Goal: Information Seeking & Learning: Learn about a topic

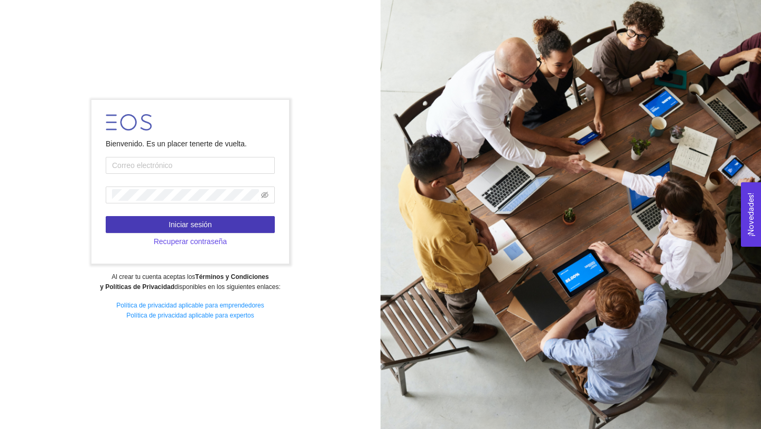
type input "arlenaguirre@gmail.com"
click at [234, 224] on button "Iniciar sesión" at bounding box center [190, 224] width 169 height 17
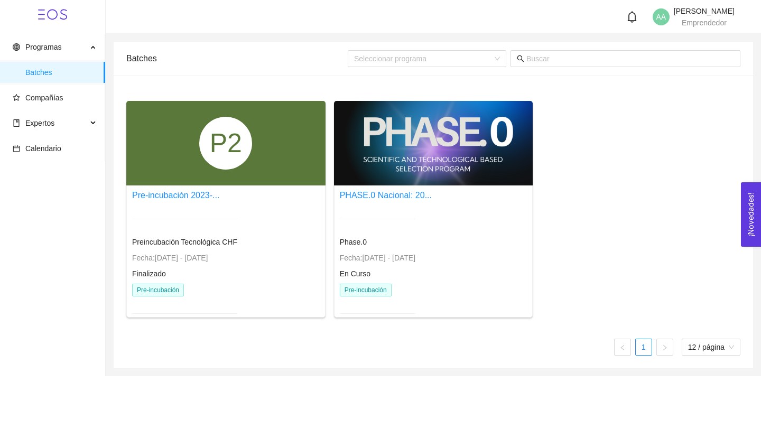
click at [370, 162] on div at bounding box center [433, 143] width 199 height 85
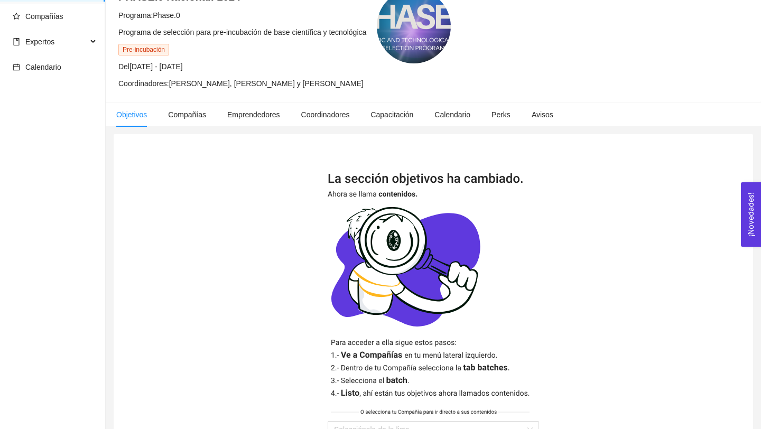
scroll to position [78, 0]
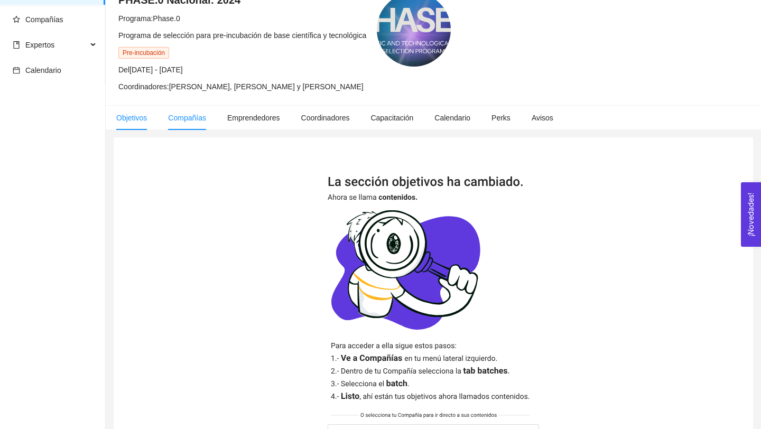
click at [193, 122] on li "Compañías" at bounding box center [186, 118] width 59 height 24
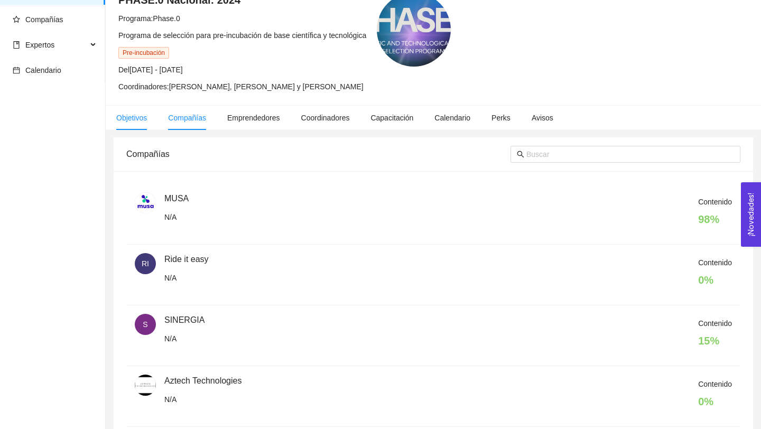
click at [147, 125] on li "Objetivos" at bounding box center [132, 118] width 52 height 24
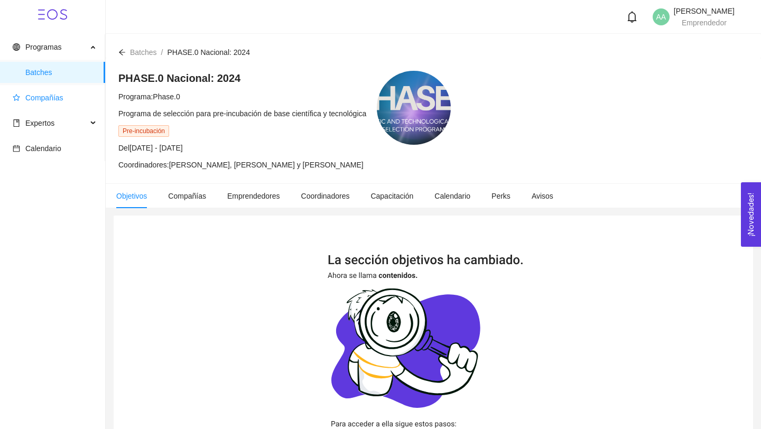
click at [73, 99] on span "Compañías" at bounding box center [55, 97] width 84 height 21
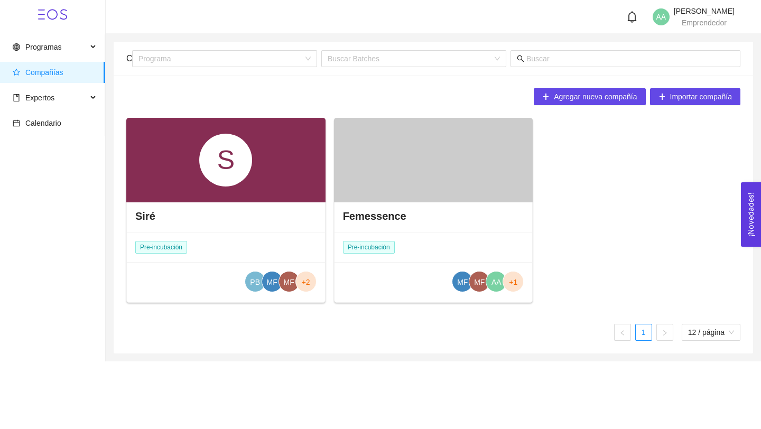
click at [449, 198] on div at bounding box center [433, 160] width 199 height 85
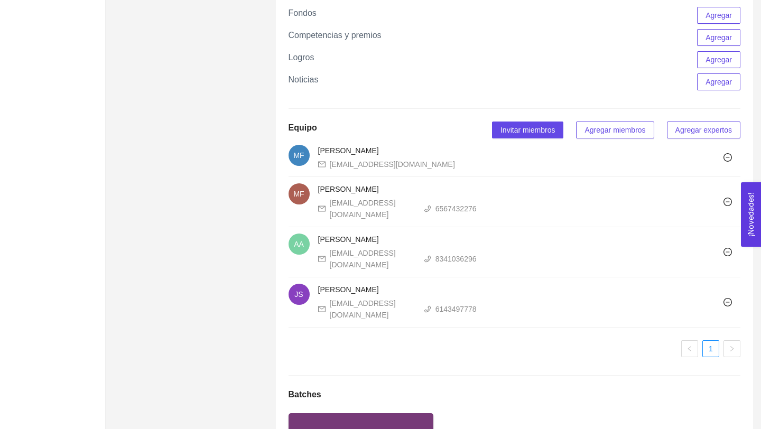
scroll to position [1022, 0]
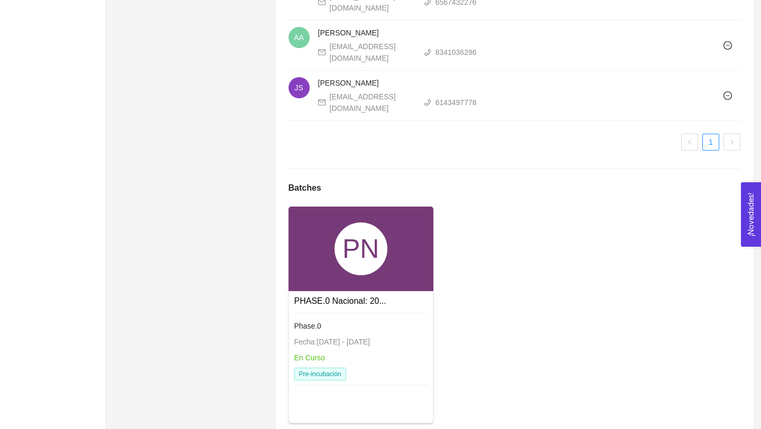
click at [382, 207] on div "PN" at bounding box center [361, 249] width 145 height 85
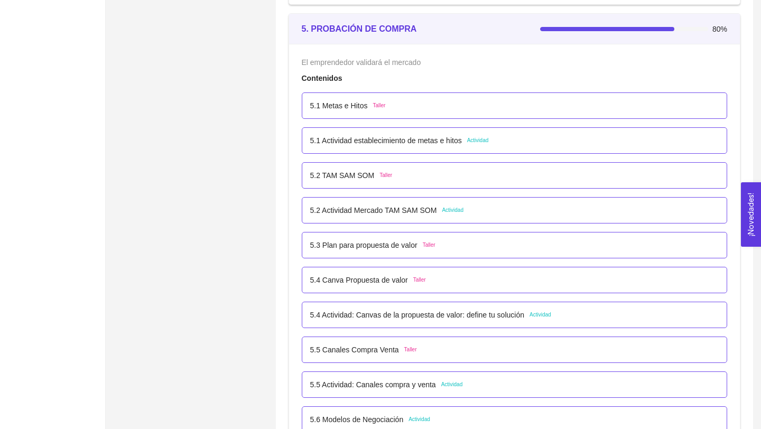
scroll to position [1995, 0]
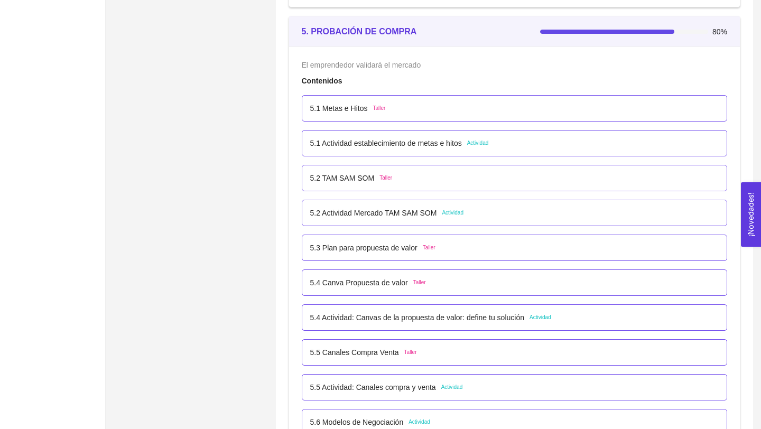
click at [382, 385] on p "5.5 Actividad: Canales compra y venta" at bounding box center [373, 388] width 126 height 12
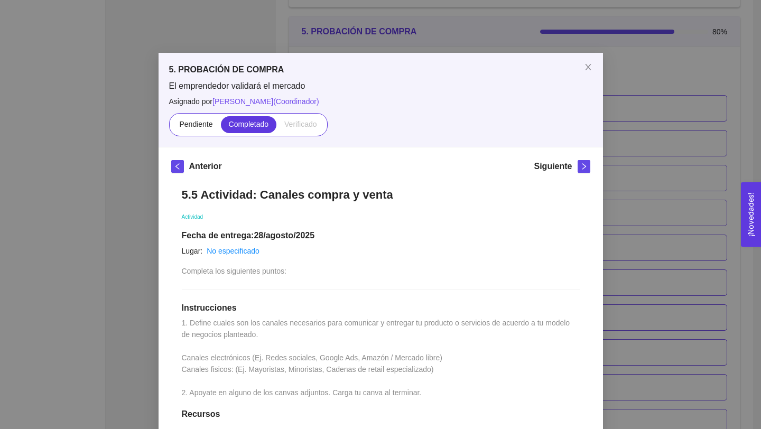
click at [131, 226] on div "5. PROBACIÓN DE COMPRA El emprendedor validará el mercado Asignado por Ana Sofi…" at bounding box center [380, 214] width 761 height 429
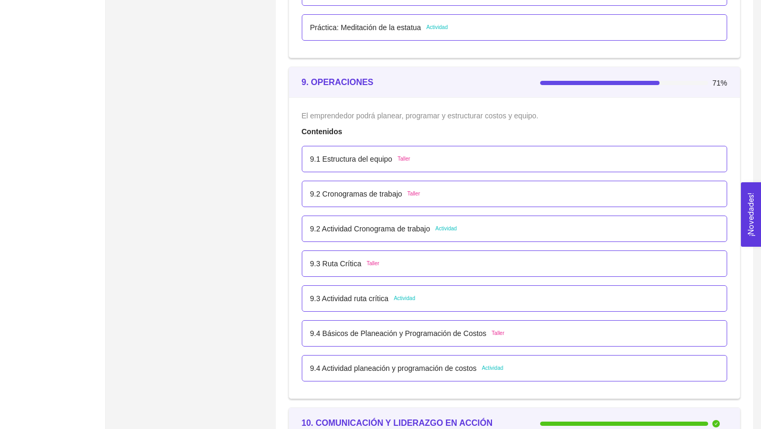
scroll to position [3481, 0]
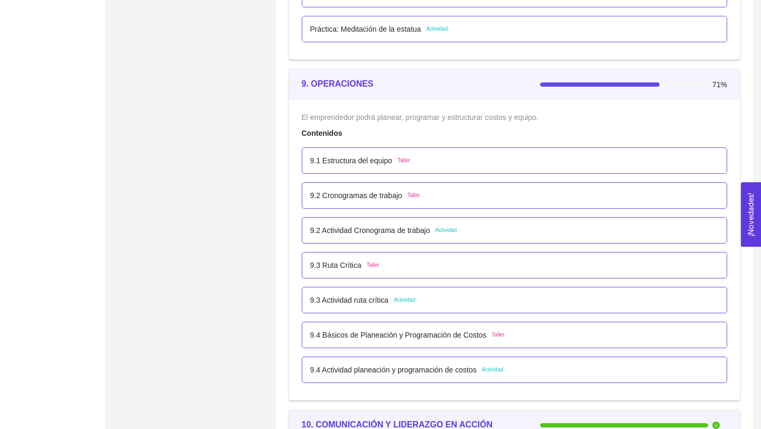
click at [347, 300] on p "9.3 Actividad ruta crítica" at bounding box center [349, 300] width 79 height 12
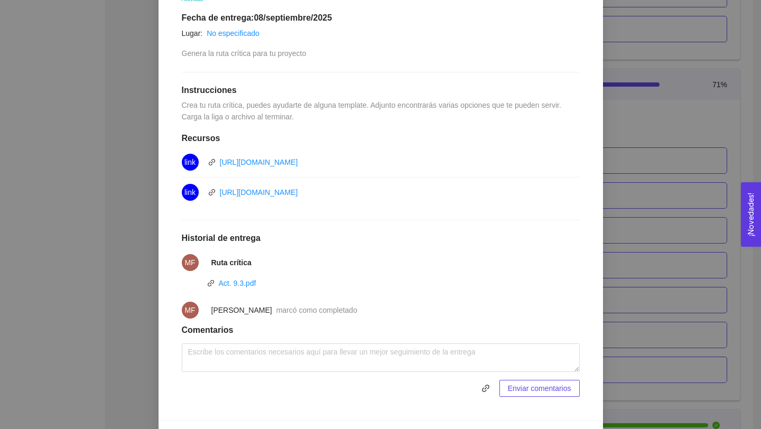
scroll to position [232, 0]
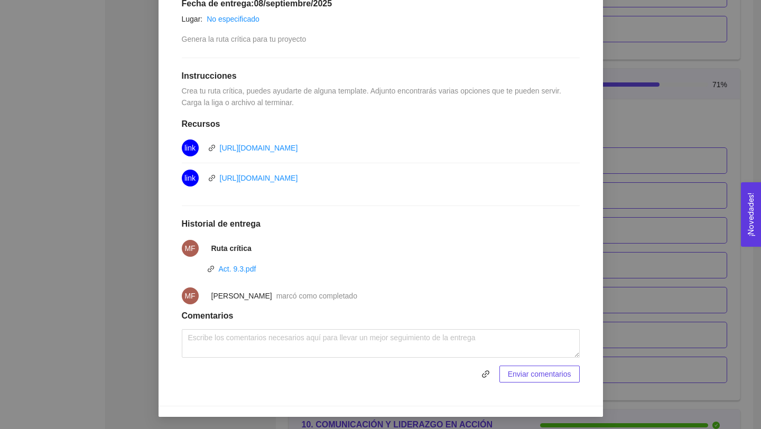
click at [134, 268] on div "9. OPERACIONES El emprendedor podrá planear, programar y estructurar costos y e…" at bounding box center [380, 214] width 761 height 429
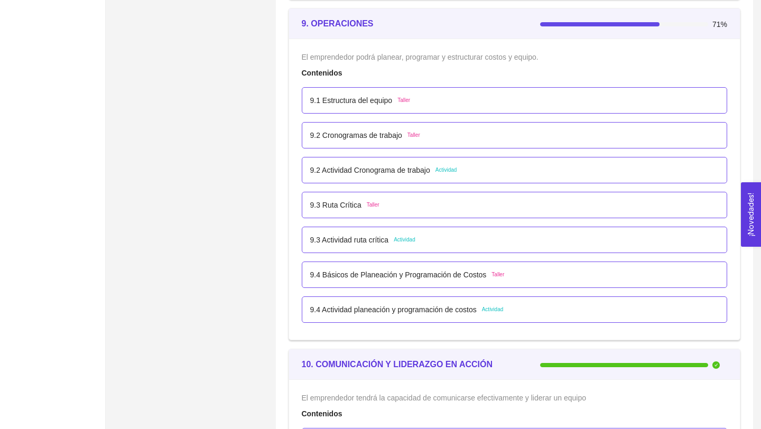
scroll to position [3542, 0]
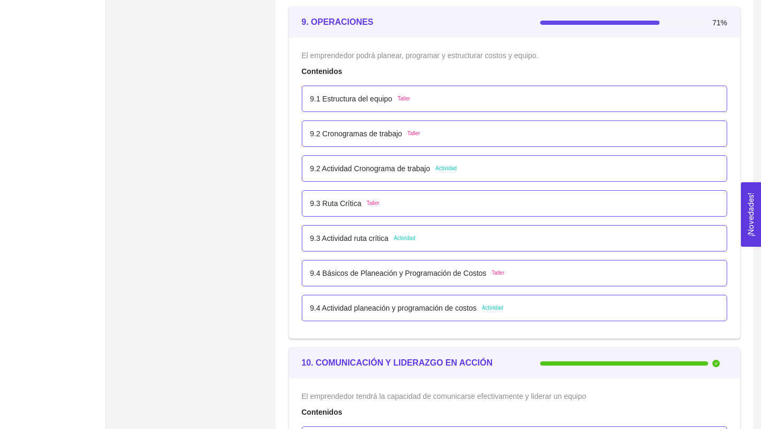
click at [382, 311] on p "9.4 Actividad planeación y programación de costos" at bounding box center [393, 308] width 166 height 12
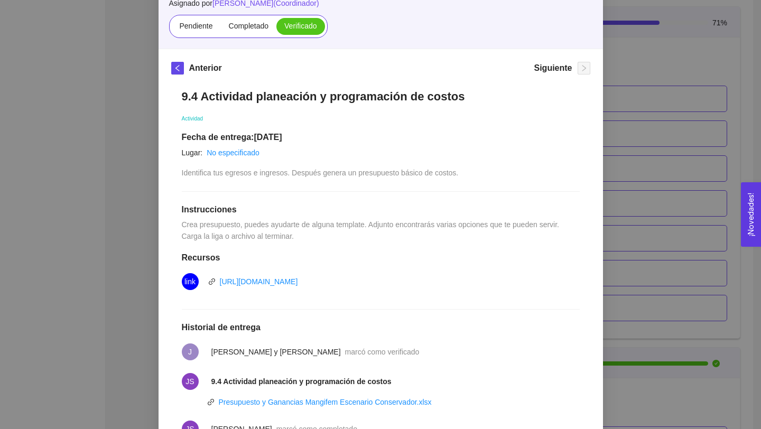
scroll to position [279, 0]
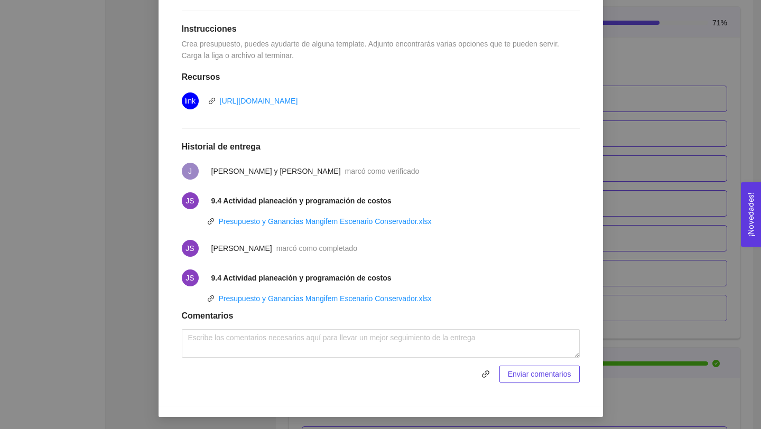
click at [140, 284] on div "9. OPERACIONES El emprendedor podrá planear, programar y estructurar costos y e…" at bounding box center [380, 214] width 761 height 429
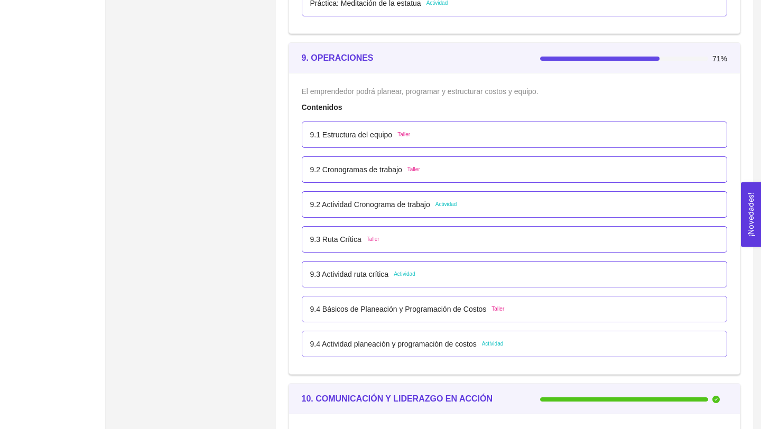
scroll to position [3510, 0]
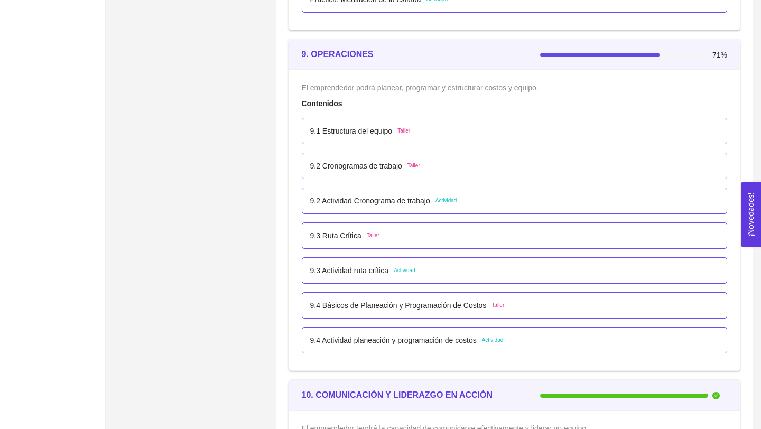
click at [365, 202] on p "9.2 Actividad Cronograma de trabajo" at bounding box center [370, 201] width 120 height 12
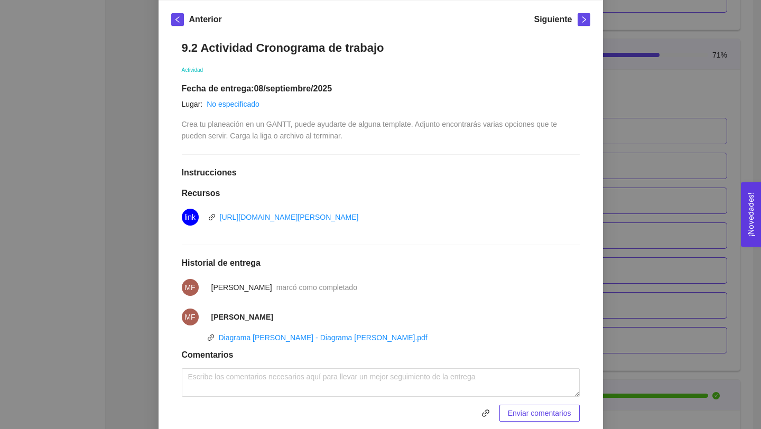
scroll to position [186, 0]
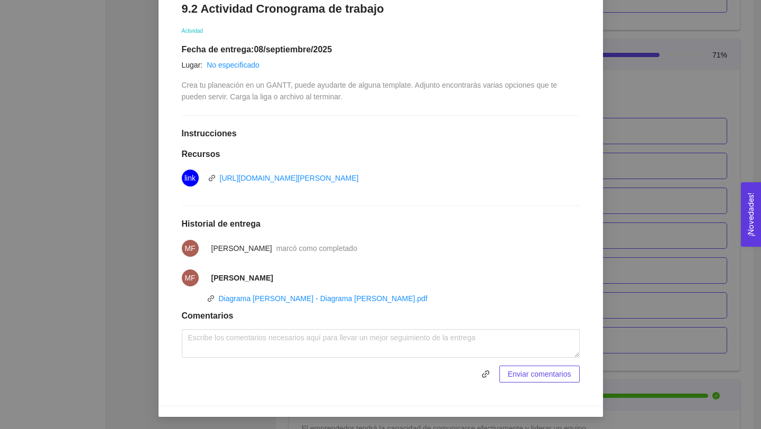
click at [73, 248] on div "9. OPERACIONES El emprendedor podrá planear, programar y estructurar costos y e…" at bounding box center [380, 214] width 761 height 429
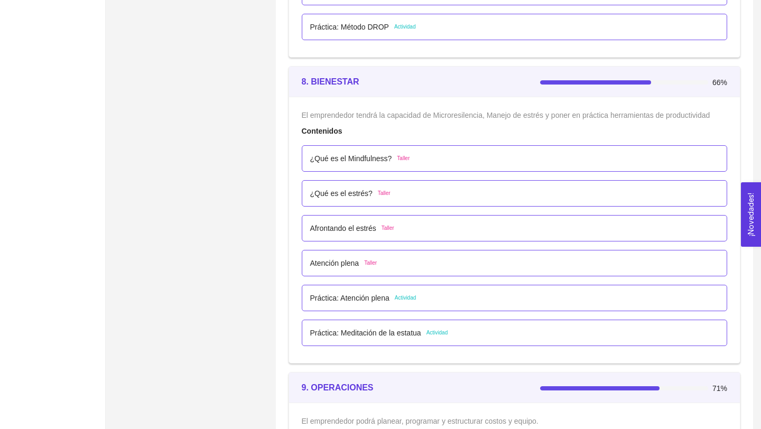
scroll to position [3189, 0]
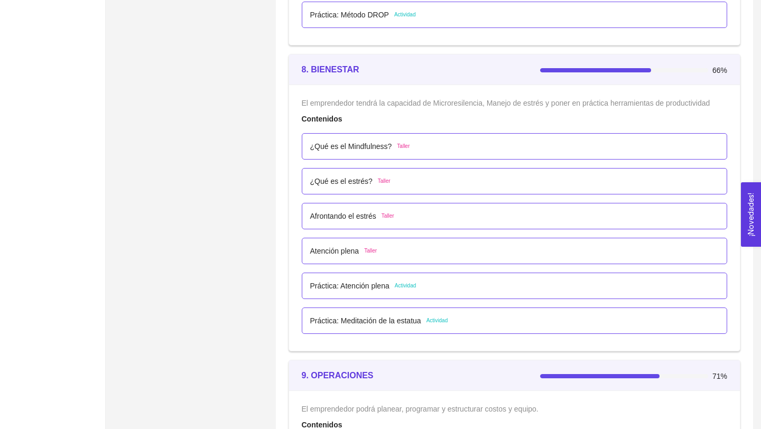
click at [378, 285] on p "Práctica: Atención plena" at bounding box center [349, 286] width 79 height 12
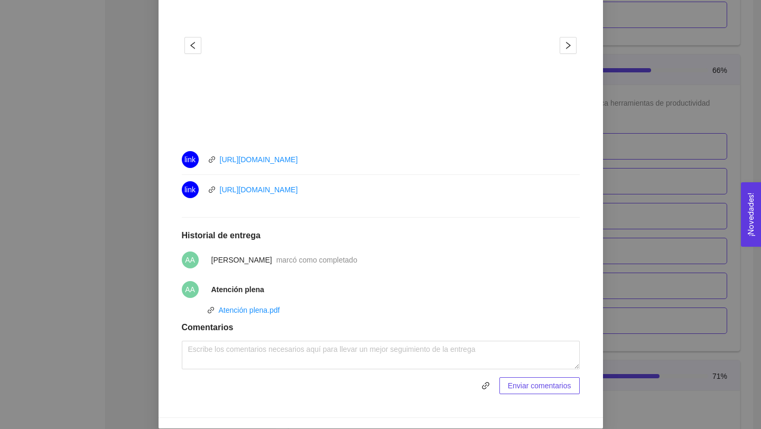
scroll to position [435, 0]
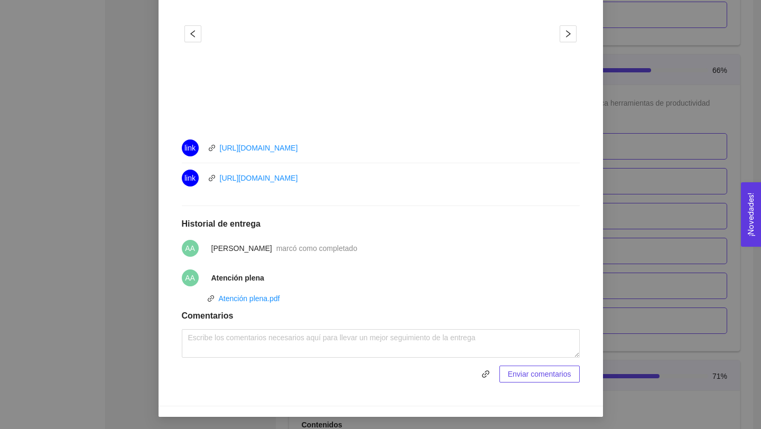
click at [154, 259] on div "8. BIENESTAR El emprendedor tendrá la capacidad de Microresilencia, Manejo de e…" at bounding box center [380, 214] width 761 height 429
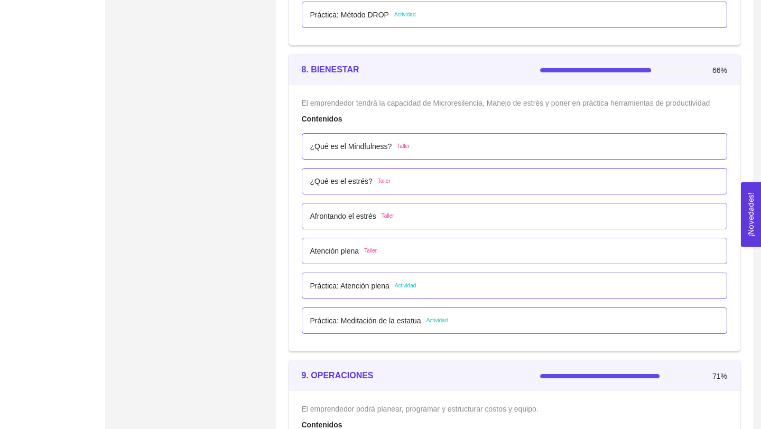
scroll to position [382, 0]
click at [370, 326] on p "Práctica: Meditación de la estatua" at bounding box center [365, 321] width 111 height 12
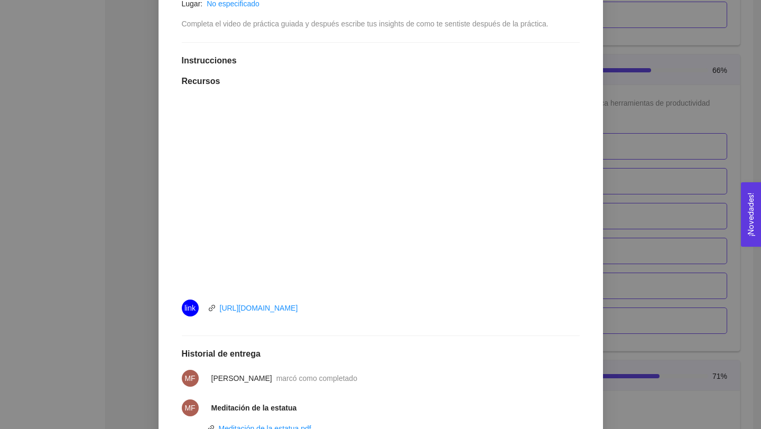
scroll to position [389, 0]
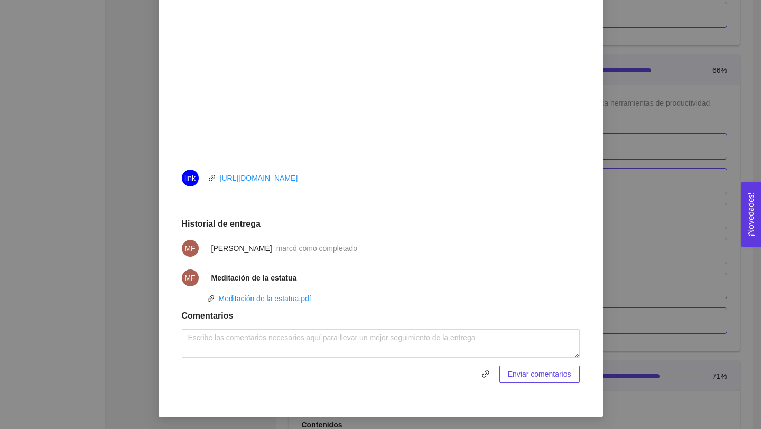
click at [109, 320] on div "8. BIENESTAR El emprendedor tendrá la capacidad de Microresilencia, Manejo de e…" at bounding box center [380, 214] width 761 height 429
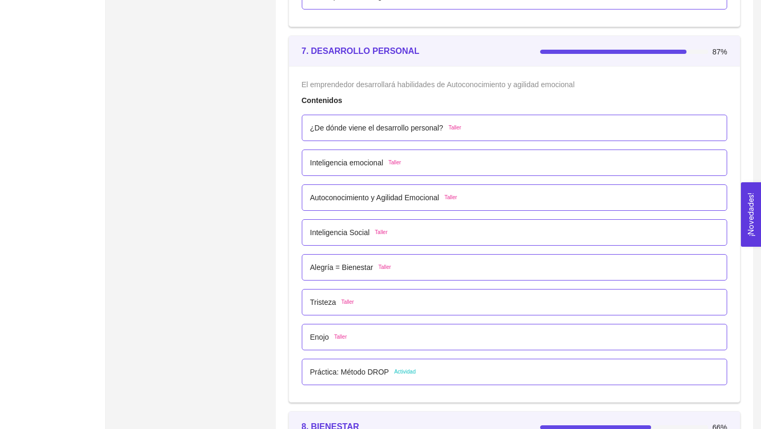
scroll to position [2835, 0]
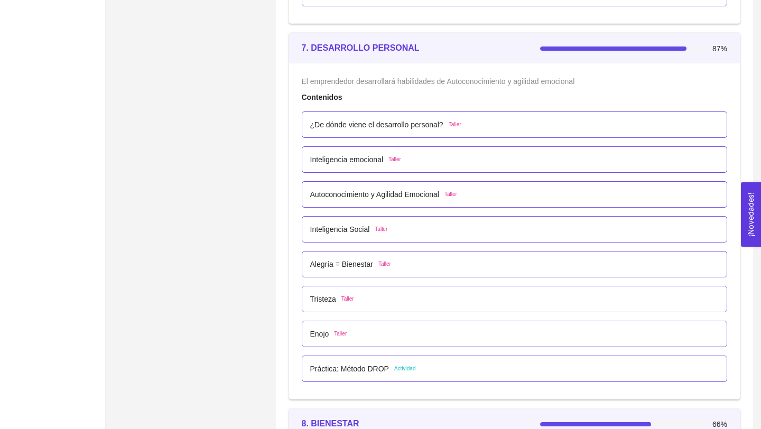
click at [358, 364] on p "Práctica: Método DROP" at bounding box center [349, 369] width 79 height 12
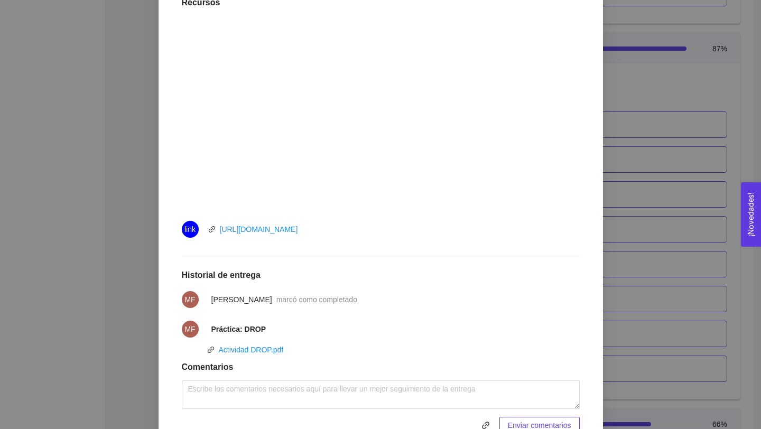
scroll to position [393, 0]
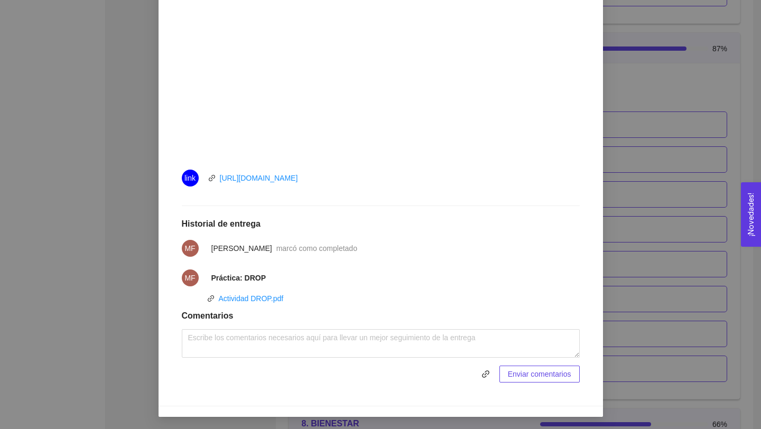
click at [141, 285] on div "7. DESARROLLO PERSONAL El emprendedor desarrollará habilidades de Autoconocimie…" at bounding box center [380, 214] width 761 height 429
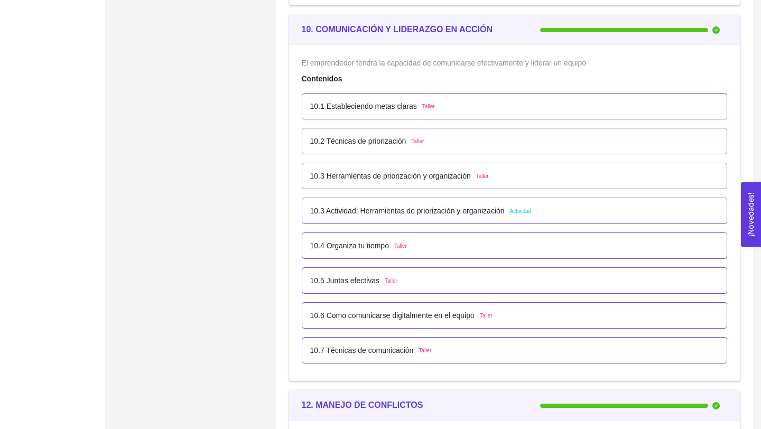
scroll to position [3883, 0]
